Goal: Information Seeking & Learning: Check status

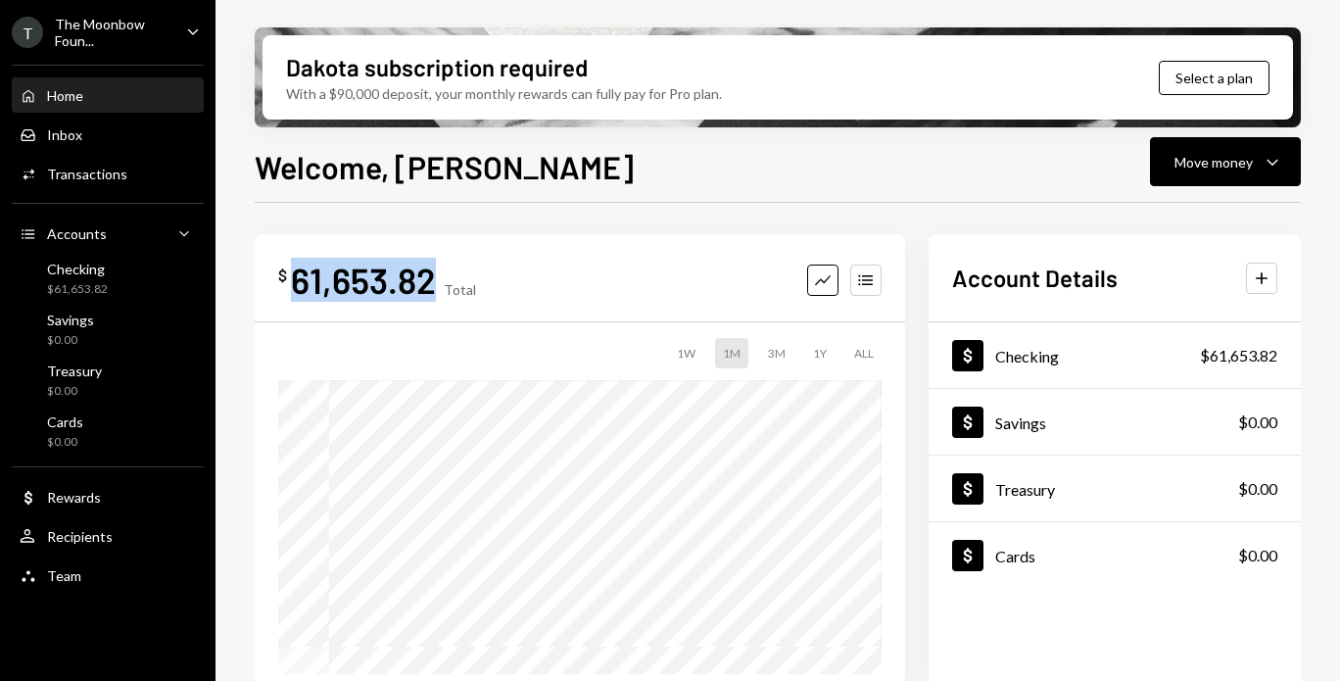
drag, startPoint x: 413, startPoint y: 275, endPoint x: 291, endPoint y: 275, distance: 122.4
click at [291, 275] on div "$ 61,653.82 Total" at bounding box center [377, 280] width 198 height 44
copy div "61,653.82"
click at [170, 32] on div "T The Moonbow Foun... Caret Down" at bounding box center [108, 32] width 216 height 33
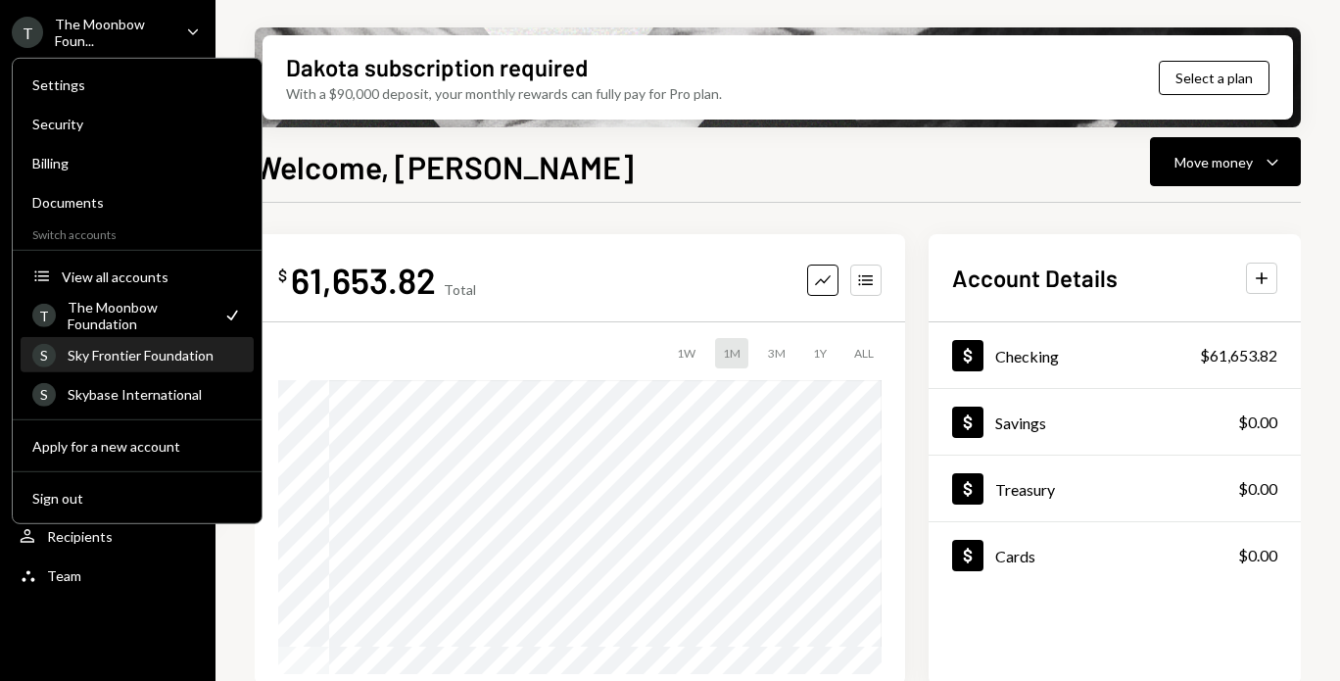
click at [131, 367] on div "S Sky Frontier Foundation" at bounding box center [137, 355] width 210 height 33
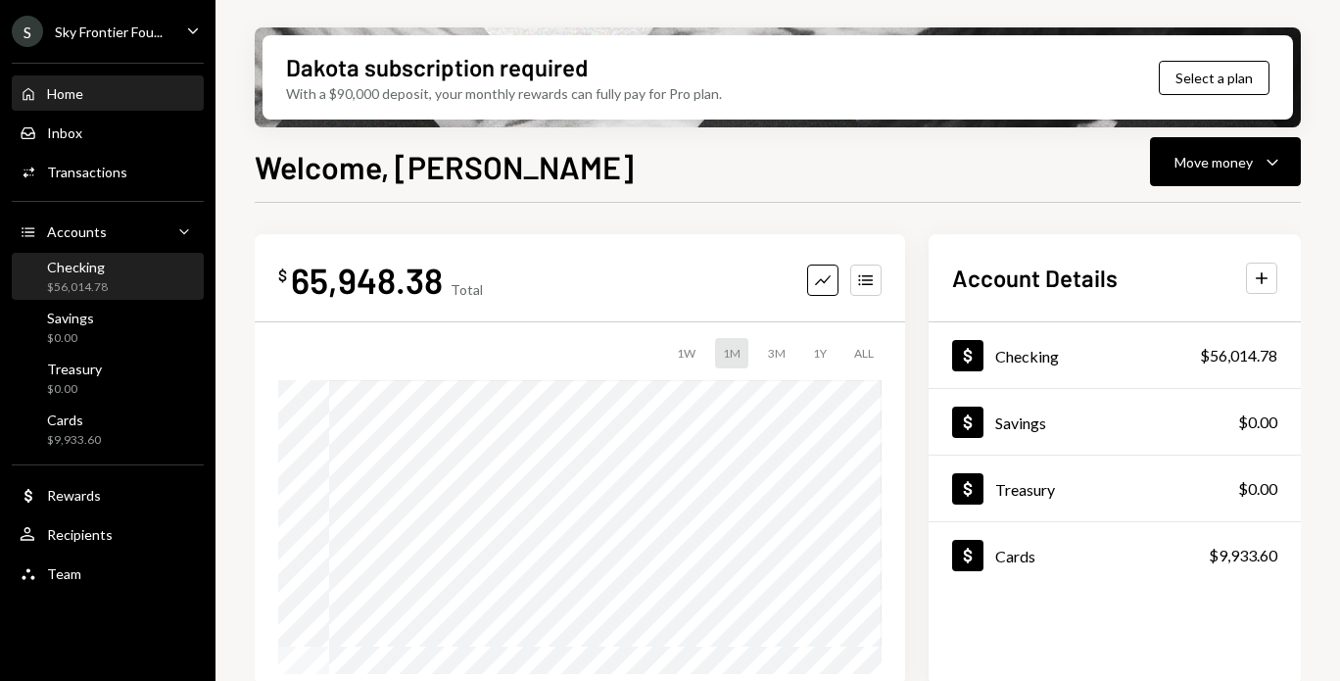
click at [60, 284] on div "$56,014.78" at bounding box center [77, 287] width 61 height 17
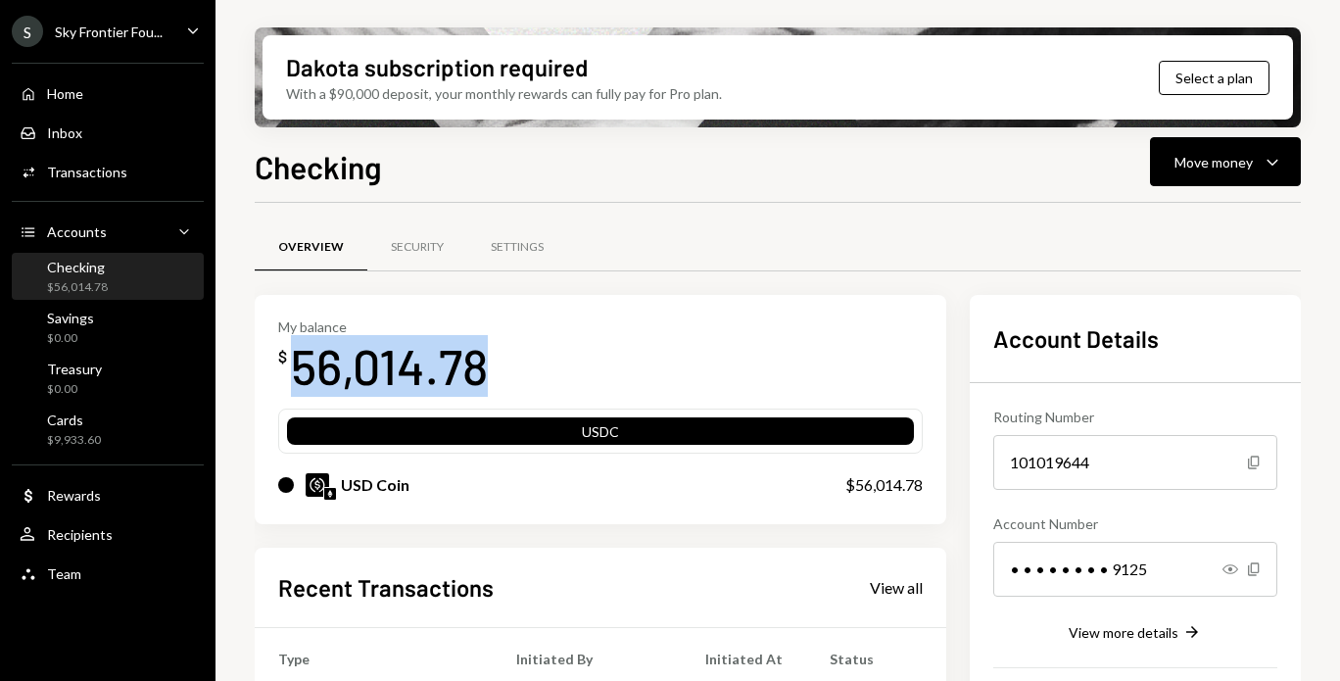
drag, startPoint x: 477, startPoint y: 357, endPoint x: 294, endPoint y: 365, distance: 183.4
click at [294, 365] on div "56,014.78" at bounding box center [389, 366] width 197 height 62
copy div "56,014.78"
click at [87, 449] on div "Cards $9,933.60" at bounding box center [108, 430] width 176 height 45
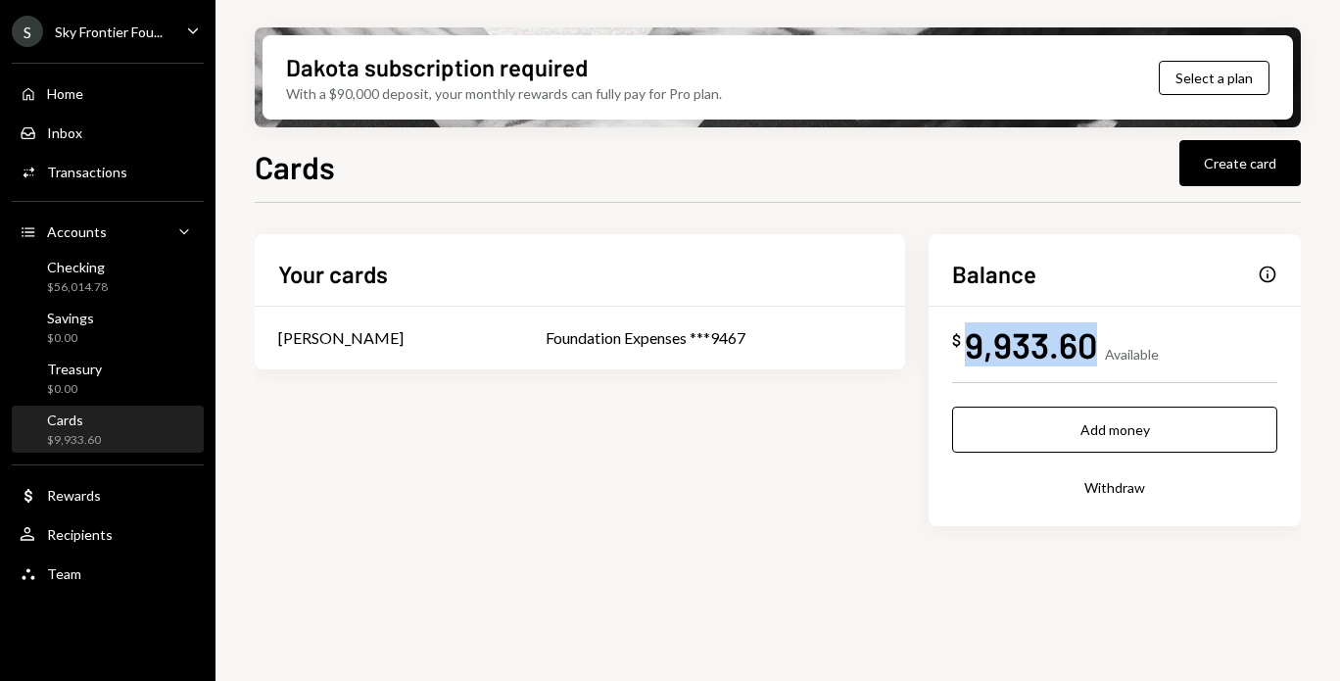
drag, startPoint x: 1093, startPoint y: 341, endPoint x: 961, endPoint y: 348, distance: 132.4
click at [961, 348] on div "$ 9,933.60" at bounding box center [1024, 344] width 145 height 44
copy div "9,933.60"
click at [90, 264] on div "Checking" at bounding box center [77, 267] width 61 height 17
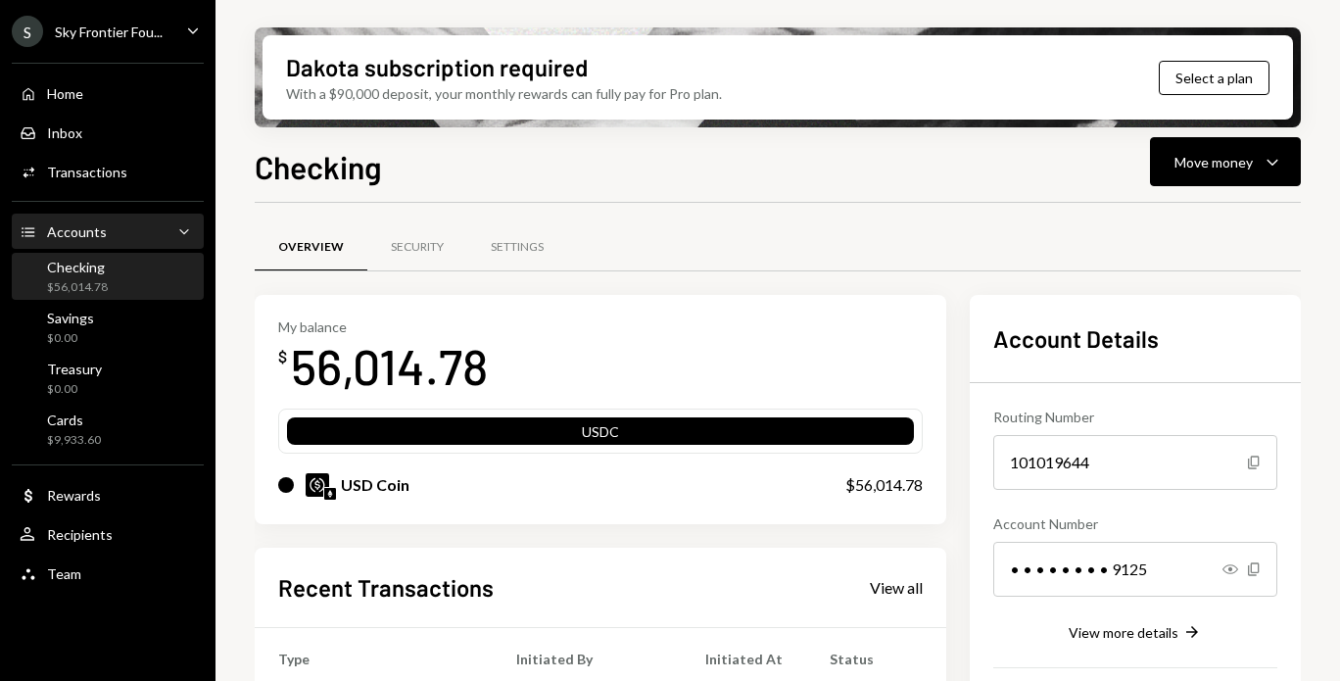
click at [88, 245] on div "Accounts Accounts Caret Down" at bounding box center [108, 232] width 176 height 33
